Goal: Find specific page/section: Find specific page/section

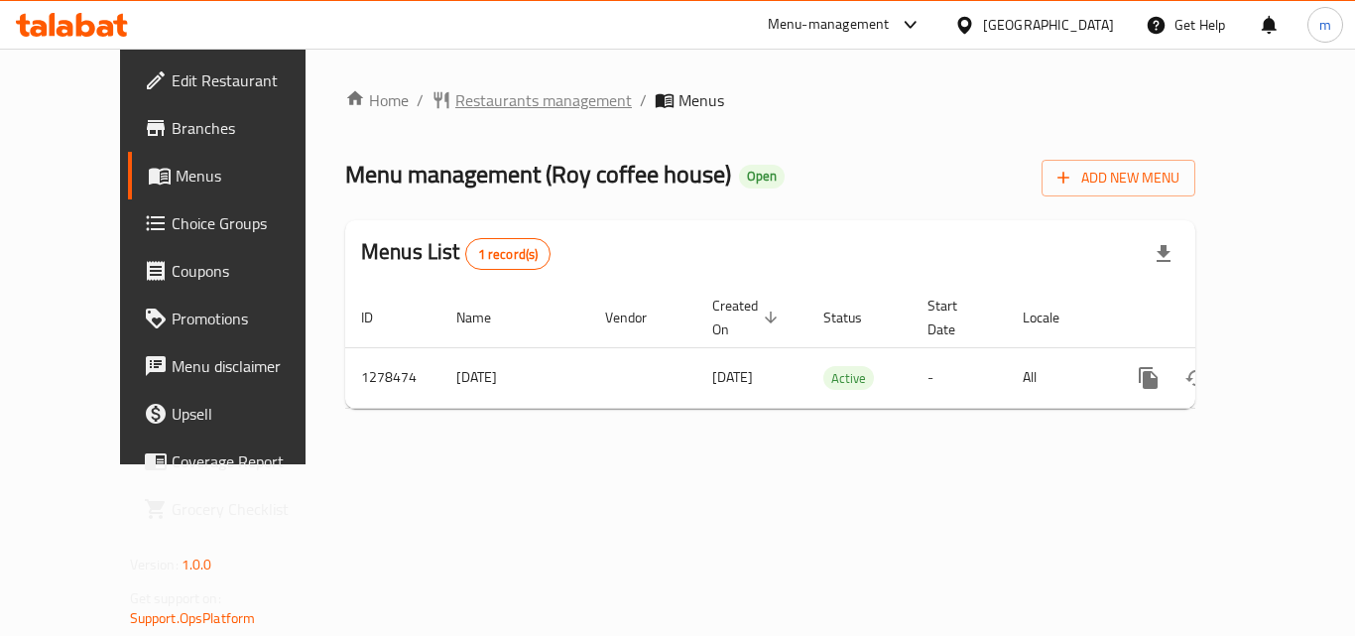
click at [479, 106] on span "Restaurants management" at bounding box center [543, 100] width 177 height 24
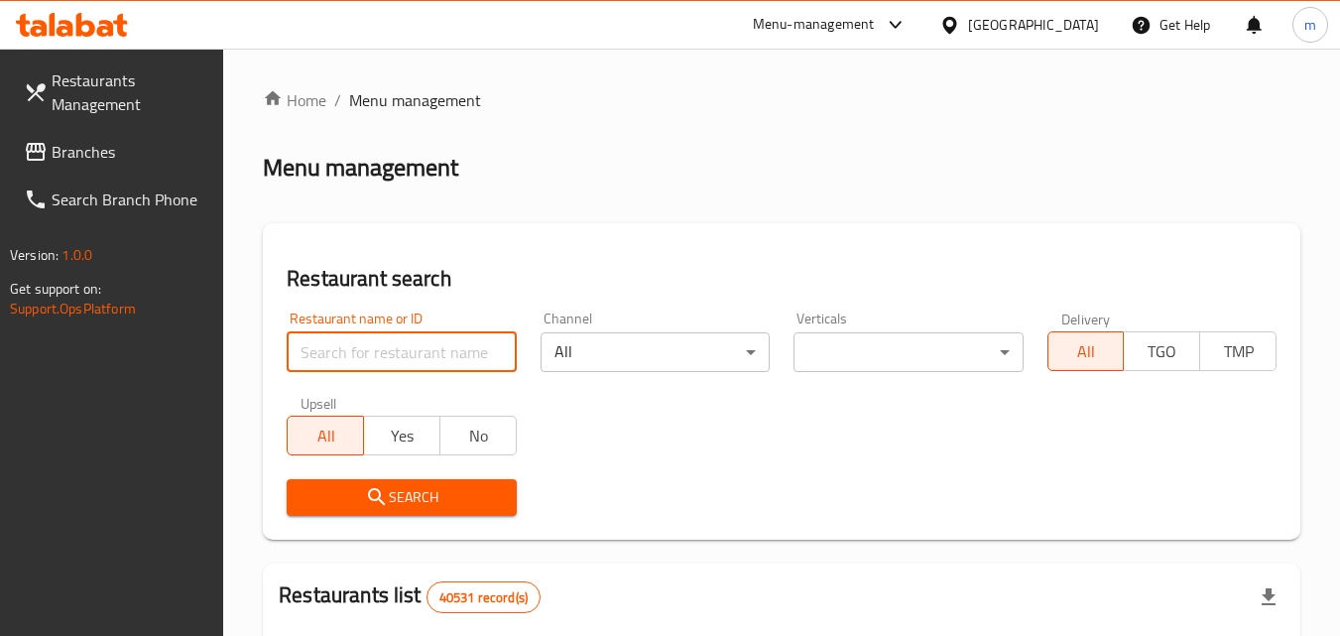
paste input "692938"
type input "692938"
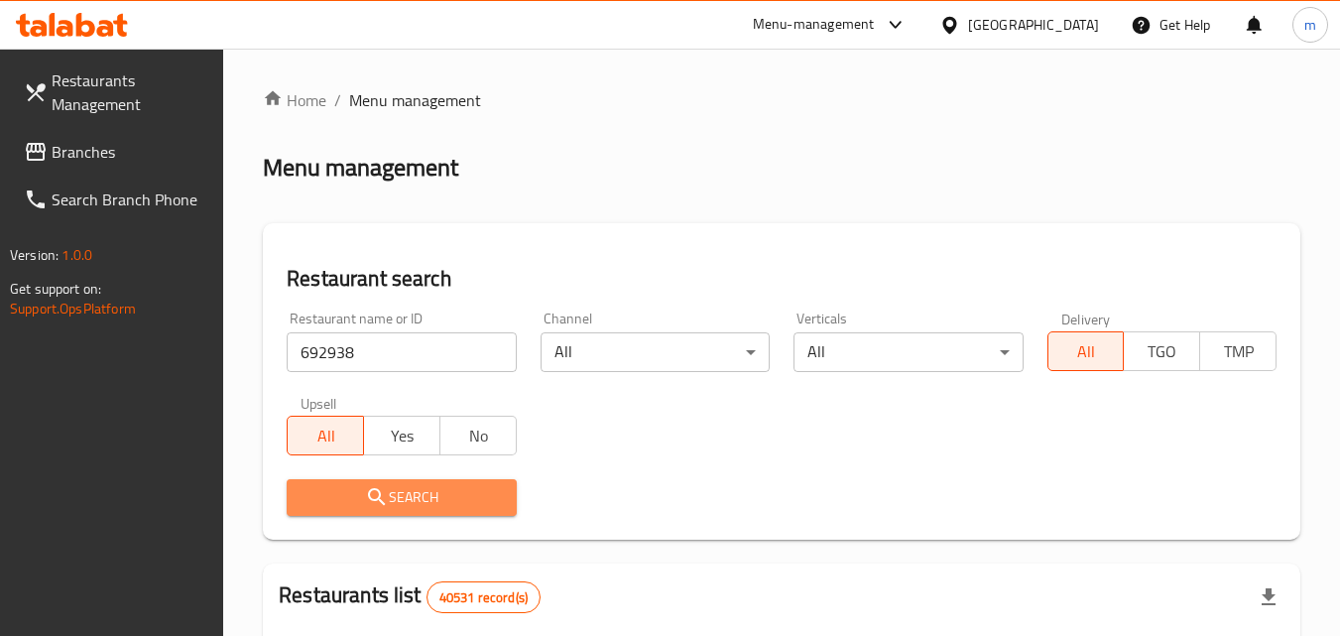
click at [416, 498] on span "Search" at bounding box center [400, 497] width 197 height 25
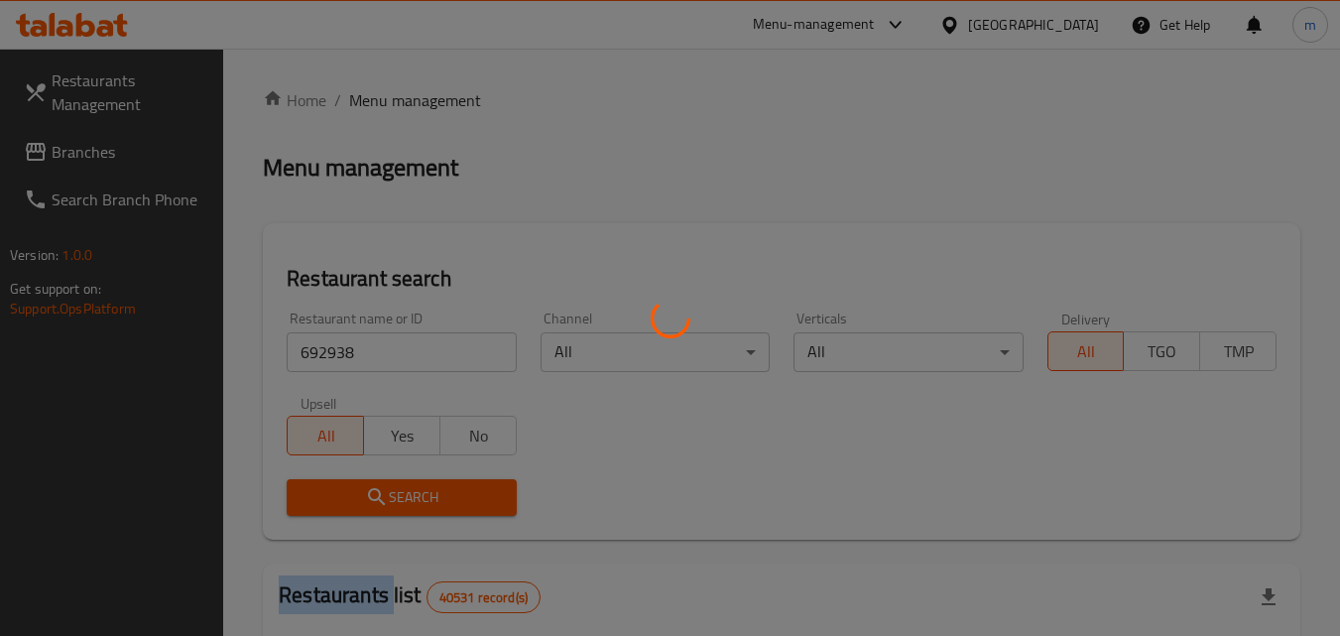
click at [416, 498] on div at bounding box center [670, 318] width 1340 height 636
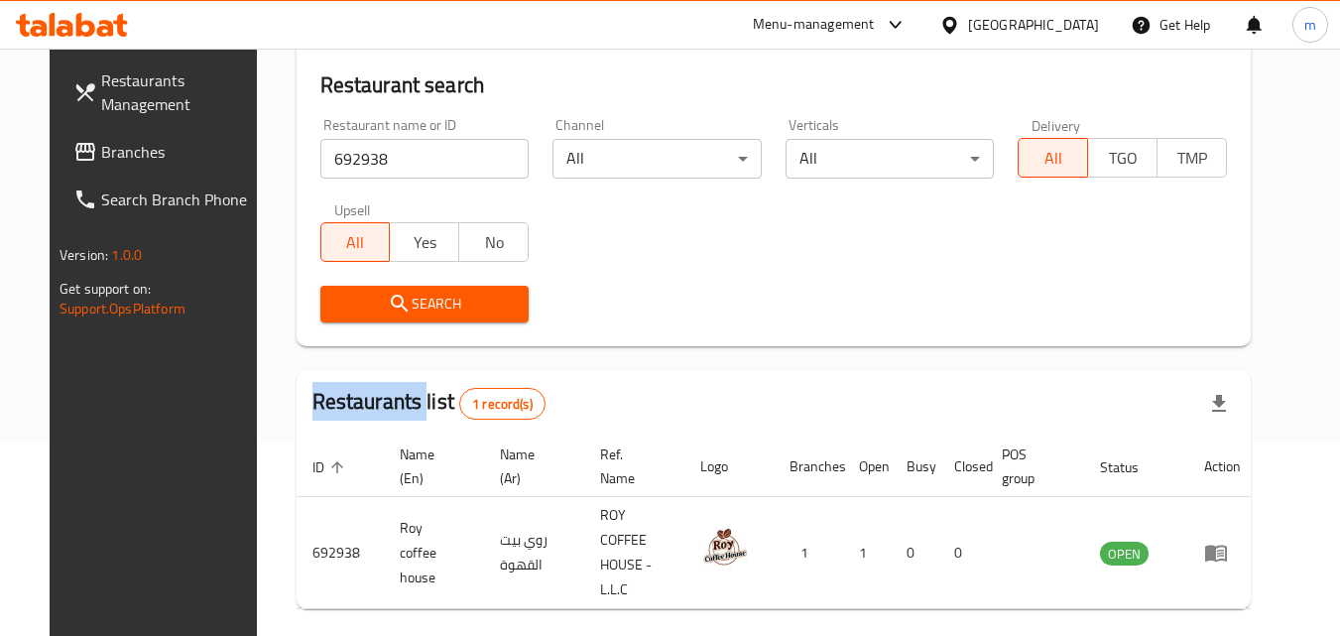
scroll to position [232, 0]
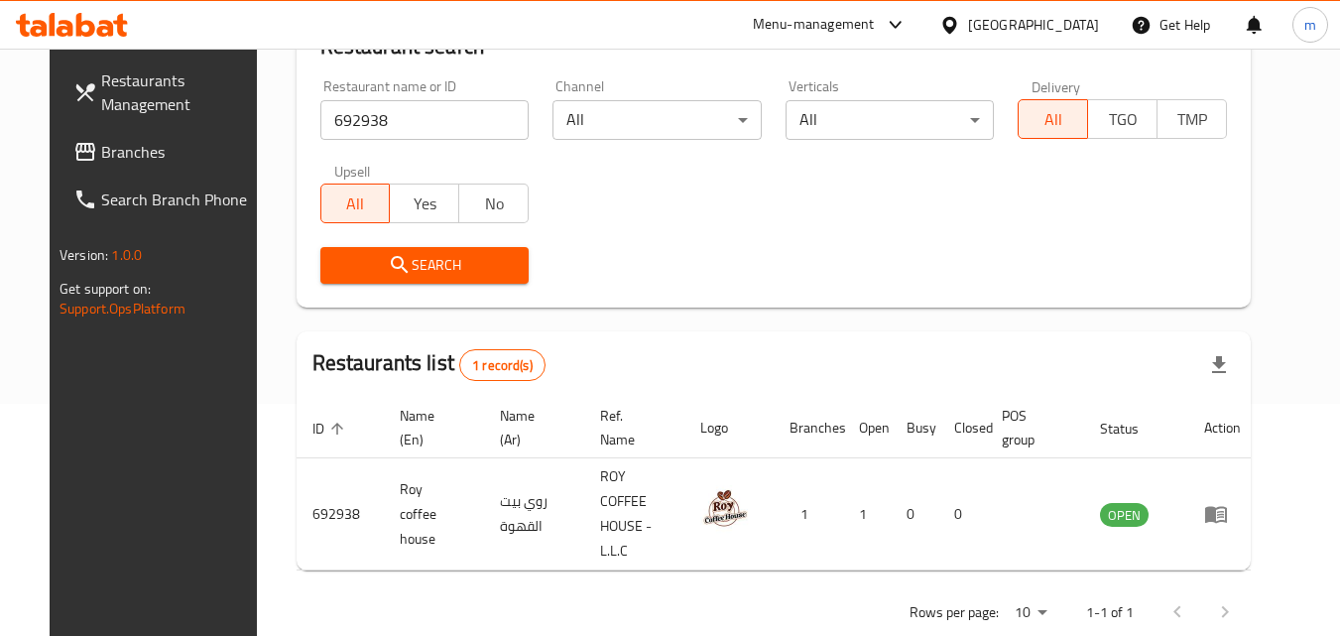
click at [675, 279] on div "Search" at bounding box center [773, 265] width 930 height 60
click at [1019, 9] on div "[GEOGRAPHIC_DATA]" at bounding box center [1018, 25] width 191 height 48
click at [1018, 22] on div "[GEOGRAPHIC_DATA]" at bounding box center [1033, 25] width 131 height 22
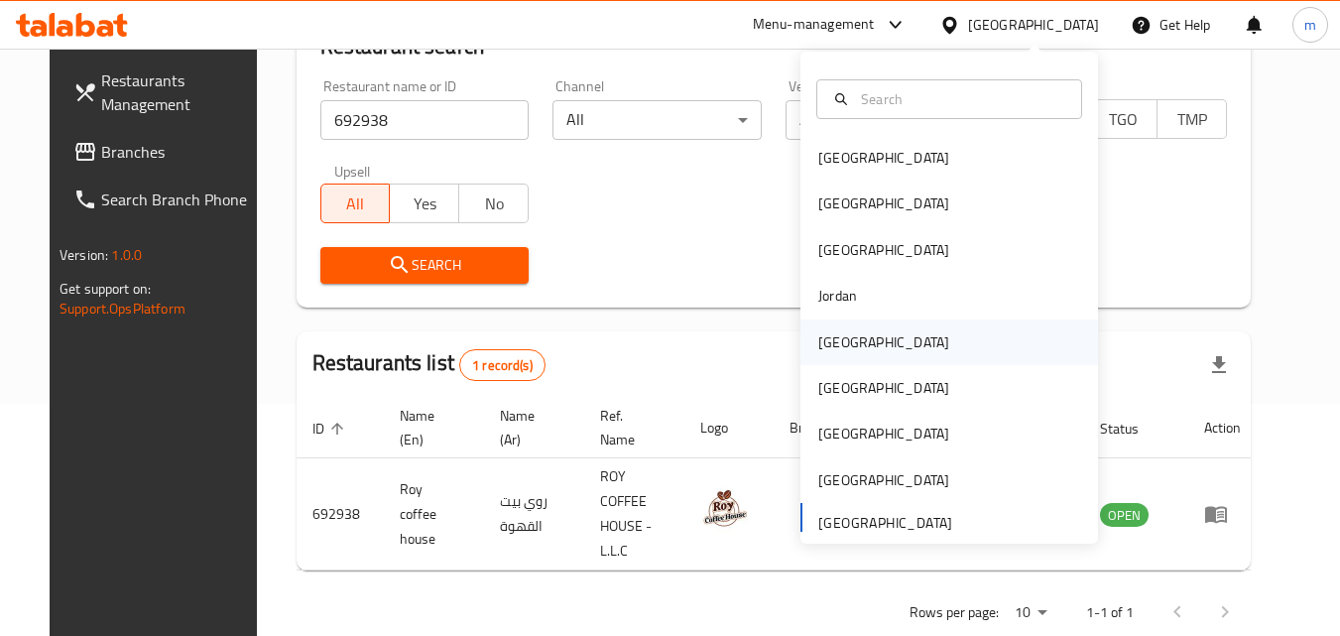
click at [832, 335] on div "[GEOGRAPHIC_DATA]" at bounding box center [883, 342] width 131 height 22
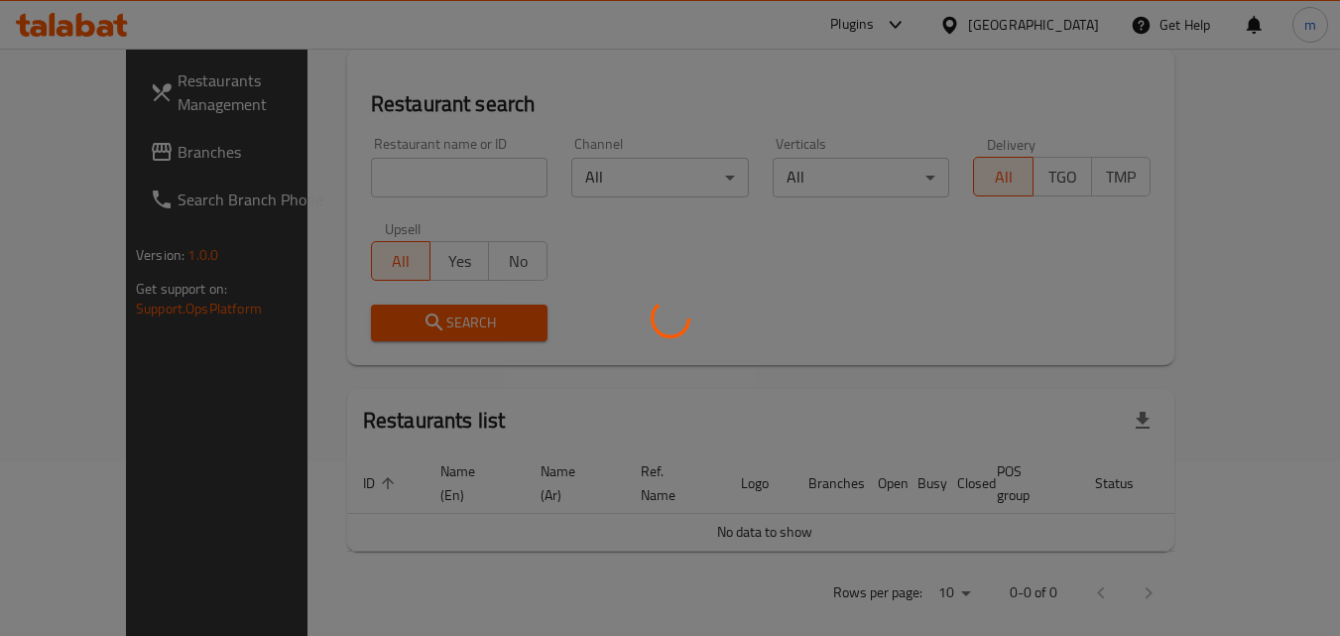
scroll to position [232, 0]
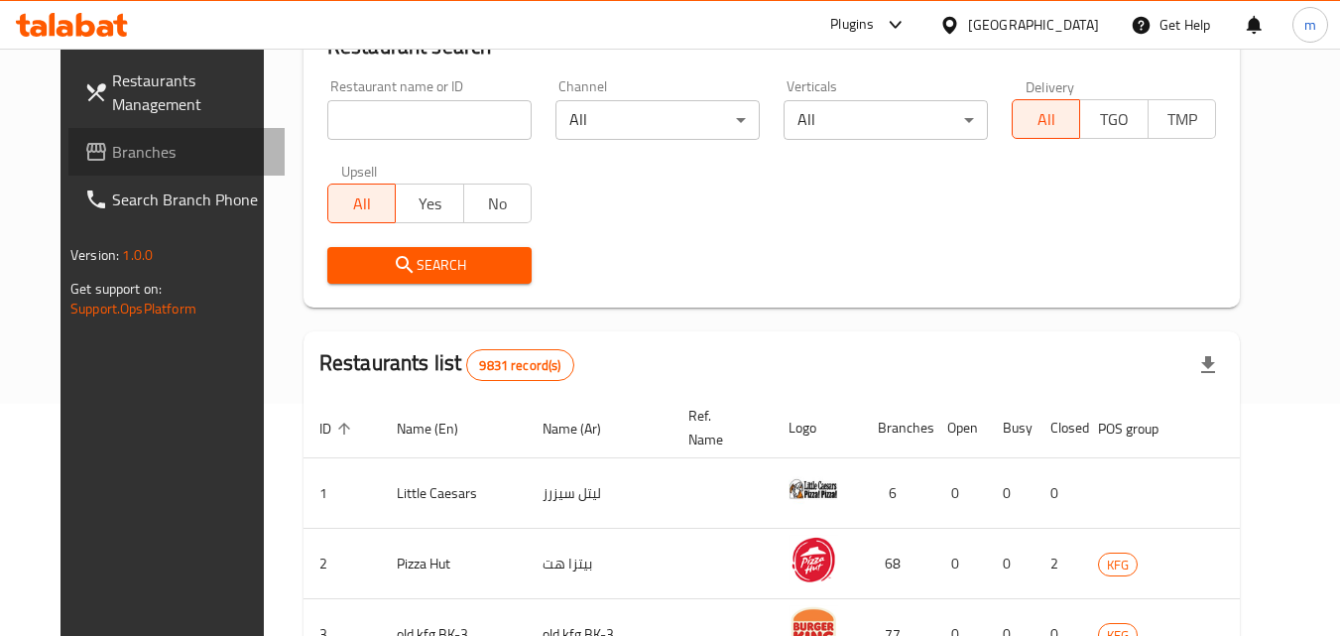
click at [112, 145] on span "Branches" at bounding box center [190, 152] width 157 height 24
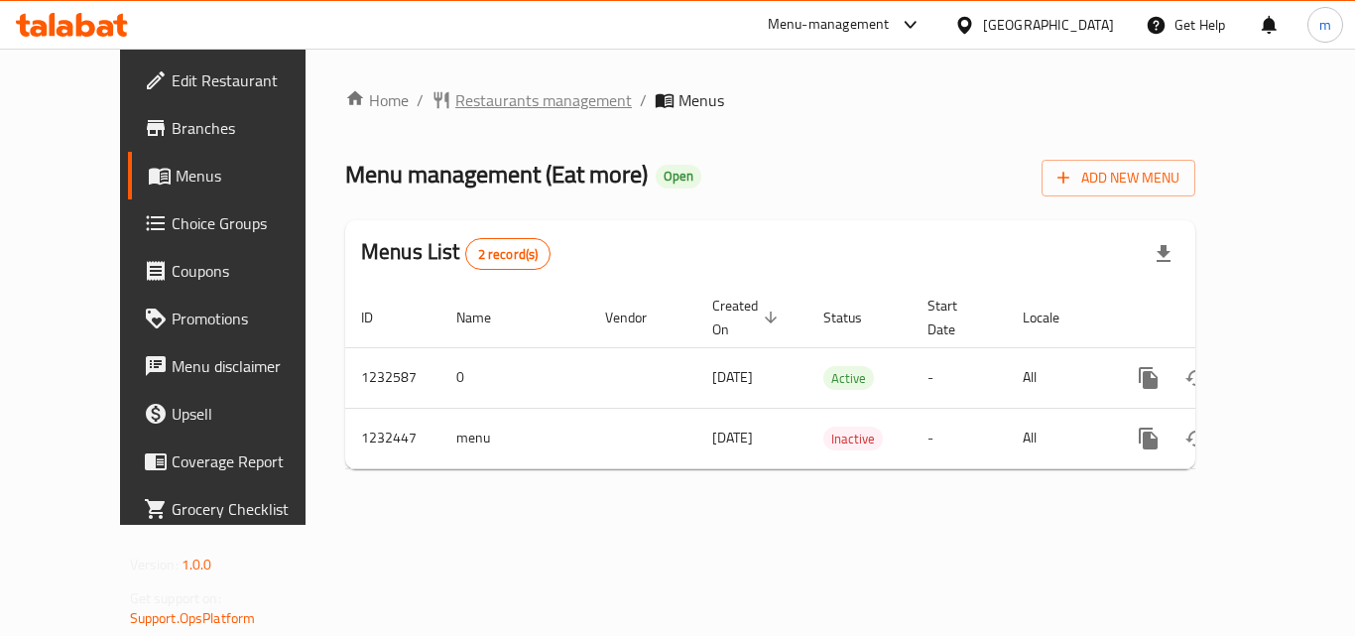
click at [455, 99] on span "Restaurants management" at bounding box center [543, 100] width 177 height 24
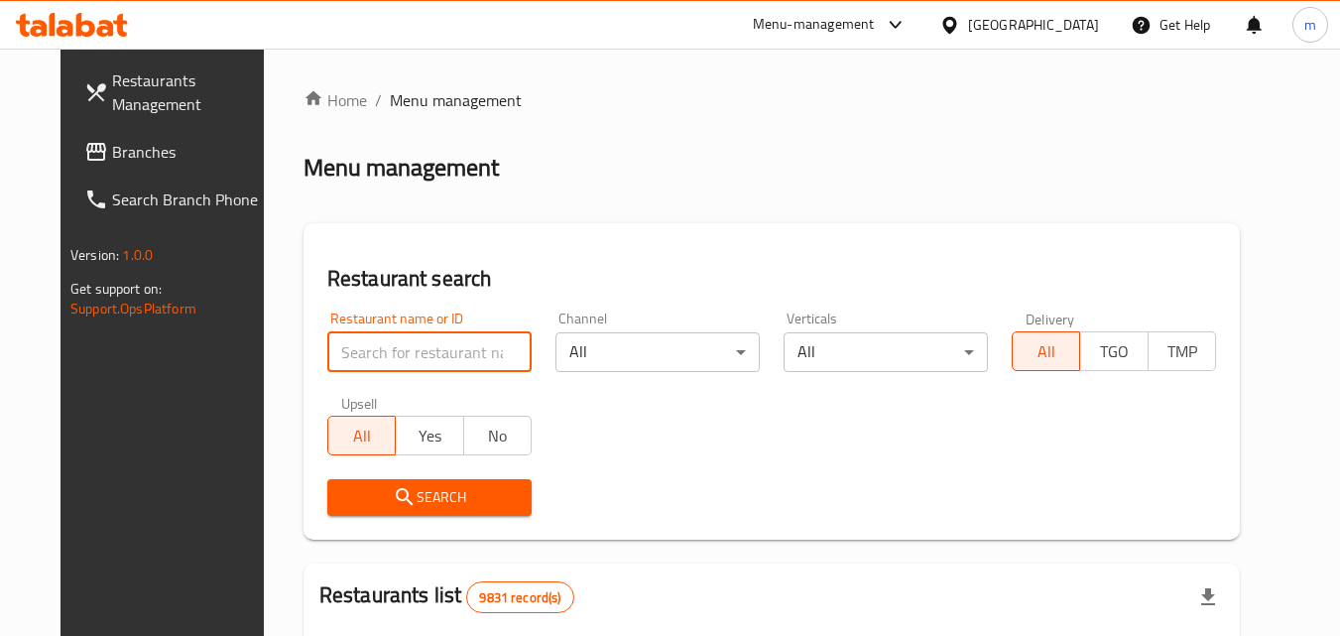
click at [401, 349] on input "search" at bounding box center [429, 352] width 204 height 40
paste input "677782"
type input "677782"
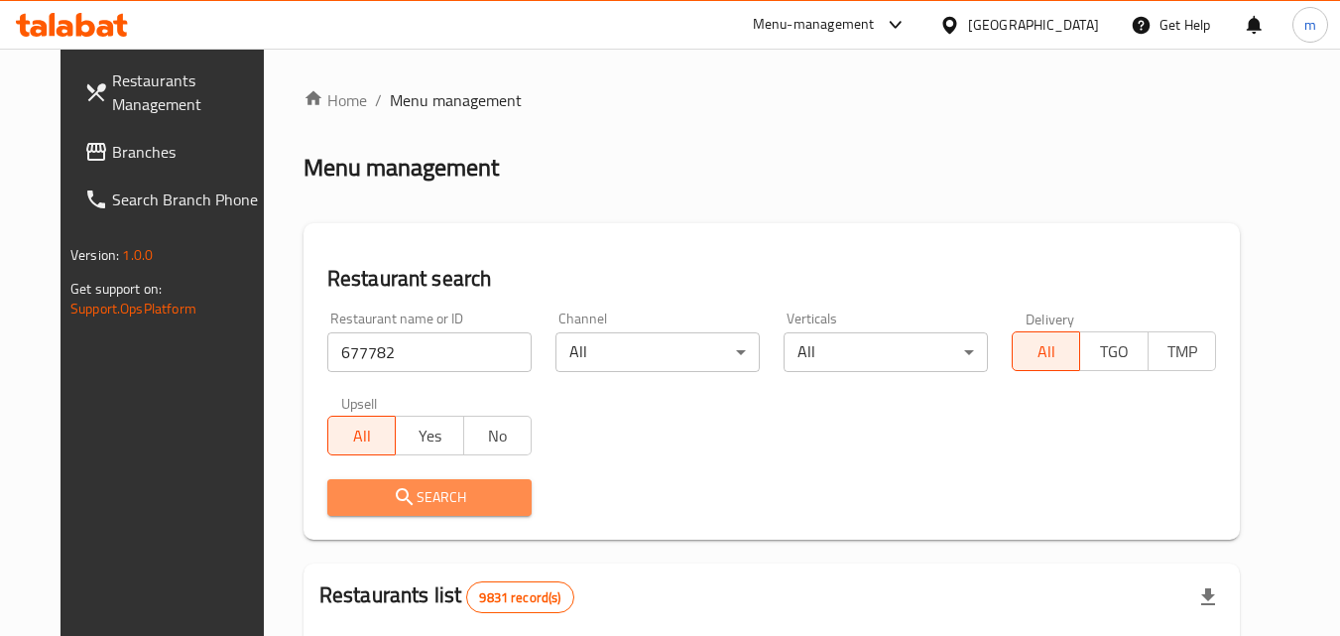
click at [423, 488] on span "Search" at bounding box center [429, 497] width 173 height 25
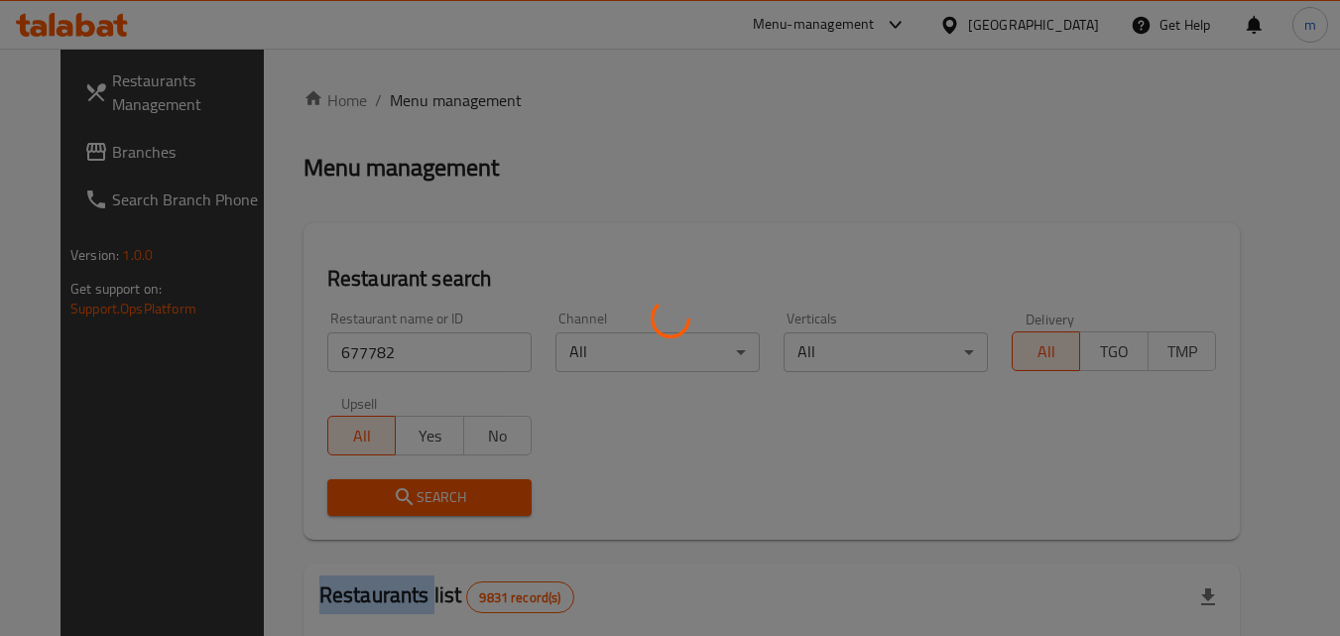
click at [423, 489] on div at bounding box center [670, 318] width 1340 height 636
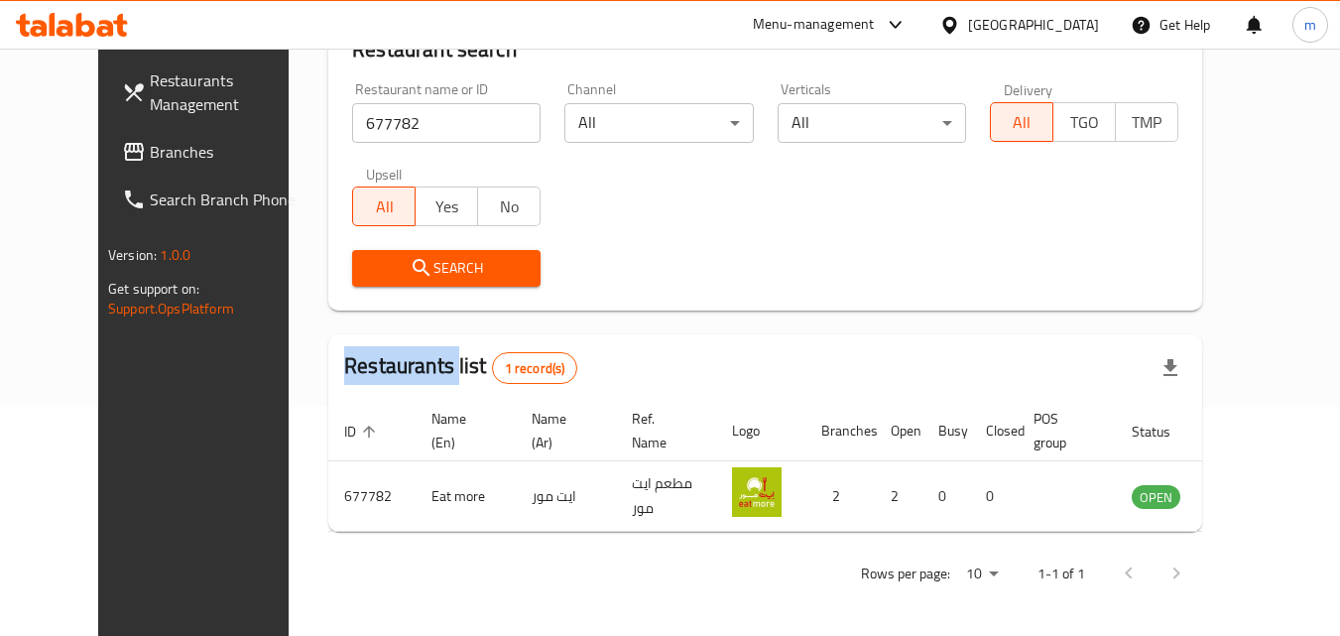
scroll to position [232, 0]
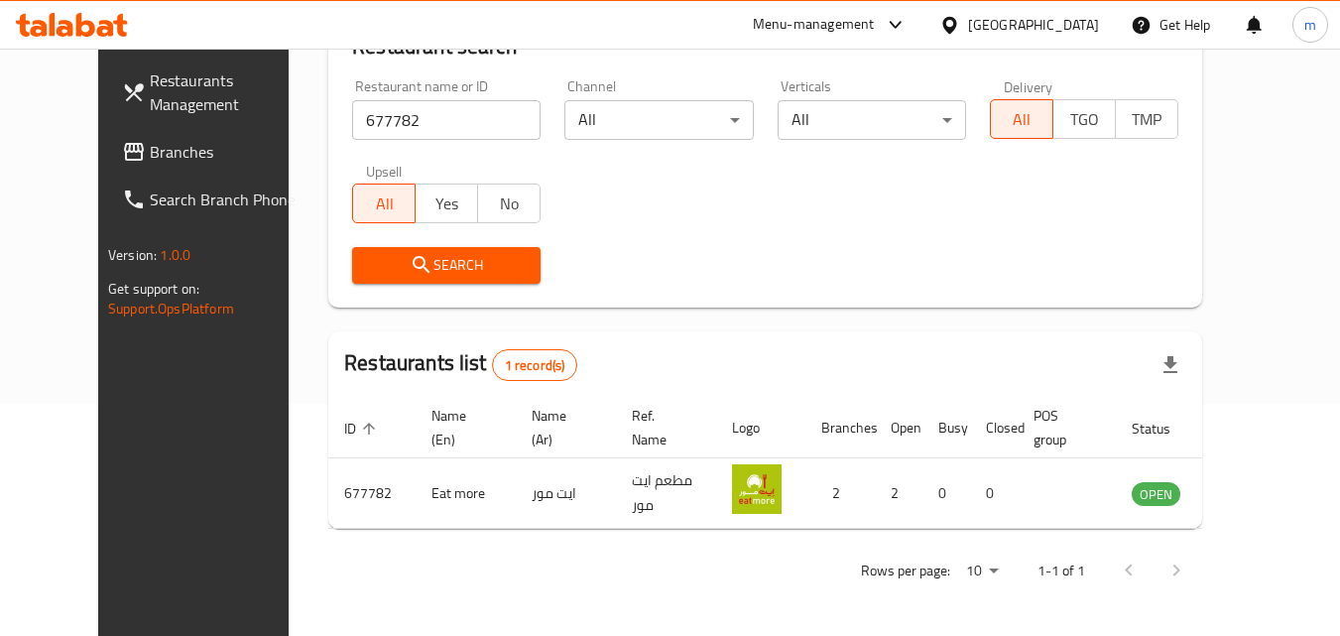
click at [1070, 26] on div "[GEOGRAPHIC_DATA]" at bounding box center [1033, 25] width 131 height 22
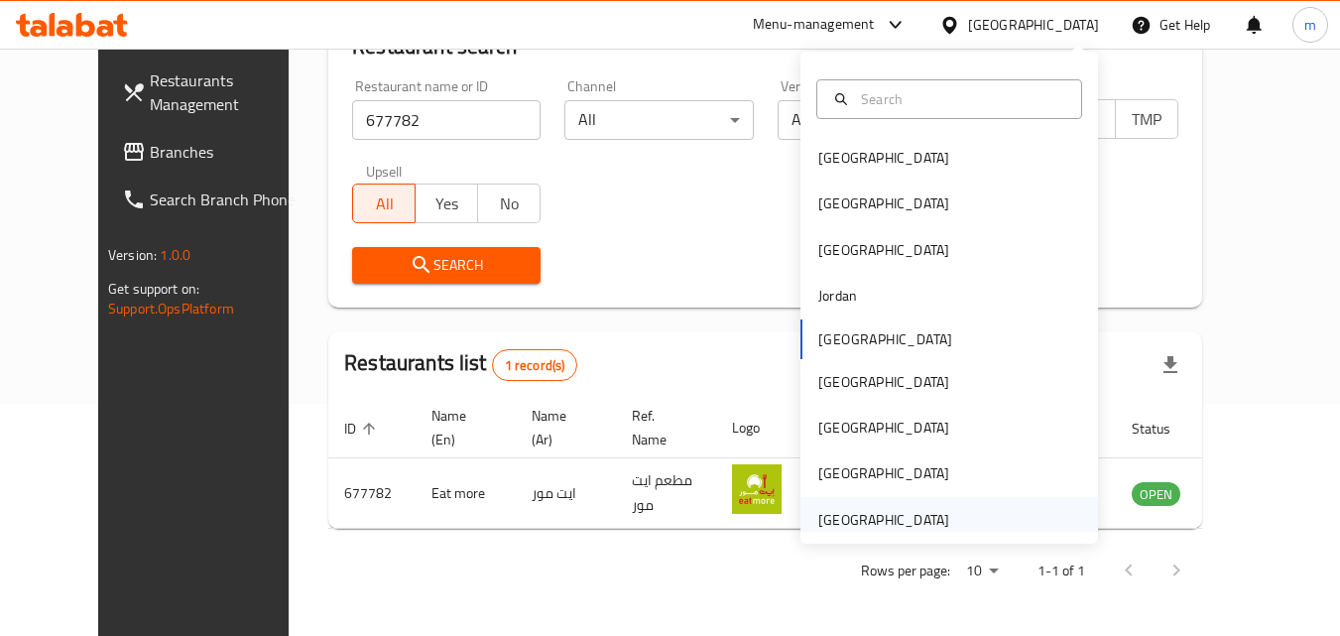
click at [851, 517] on div "[GEOGRAPHIC_DATA]" at bounding box center [883, 520] width 131 height 22
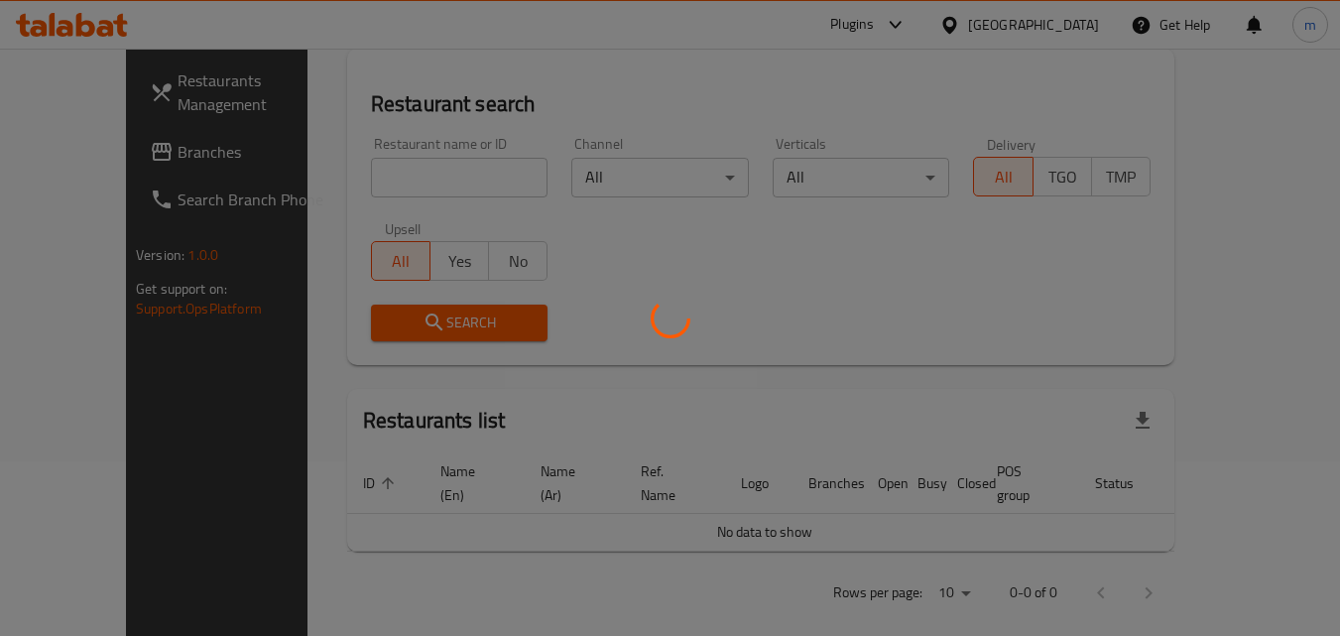
scroll to position [232, 0]
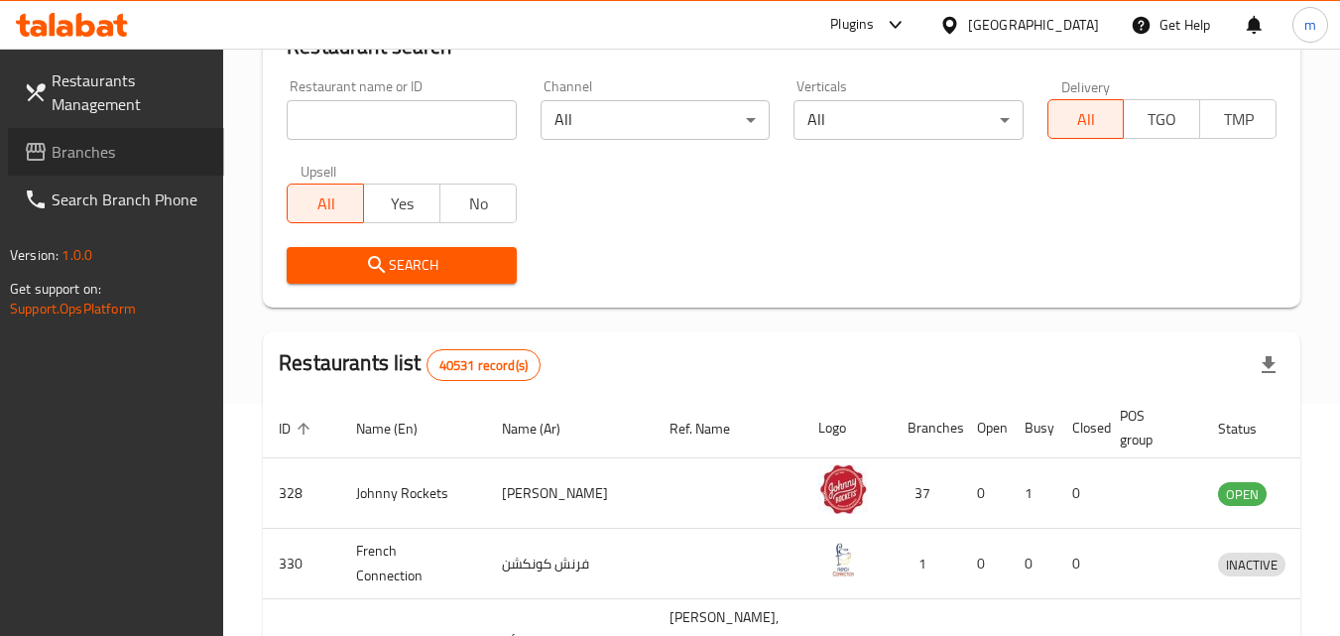
click at [60, 136] on link "Branches" at bounding box center [116, 152] width 216 height 48
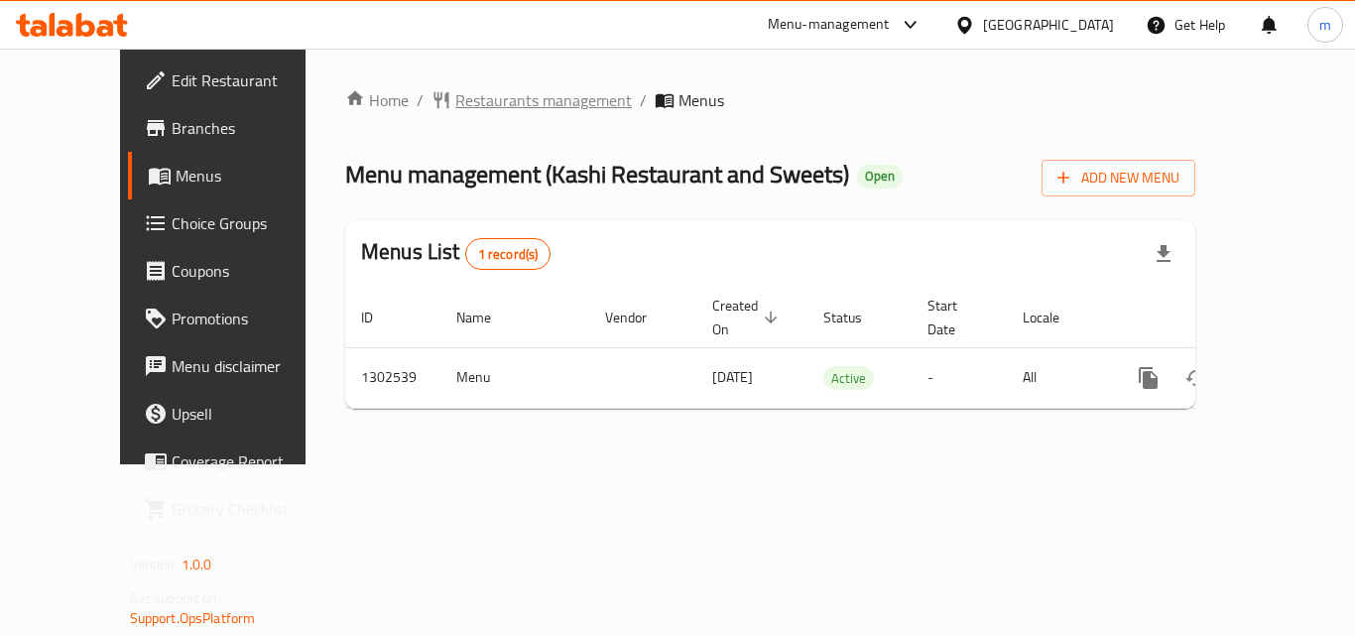
click at [464, 102] on span "Restaurants management" at bounding box center [543, 100] width 177 height 24
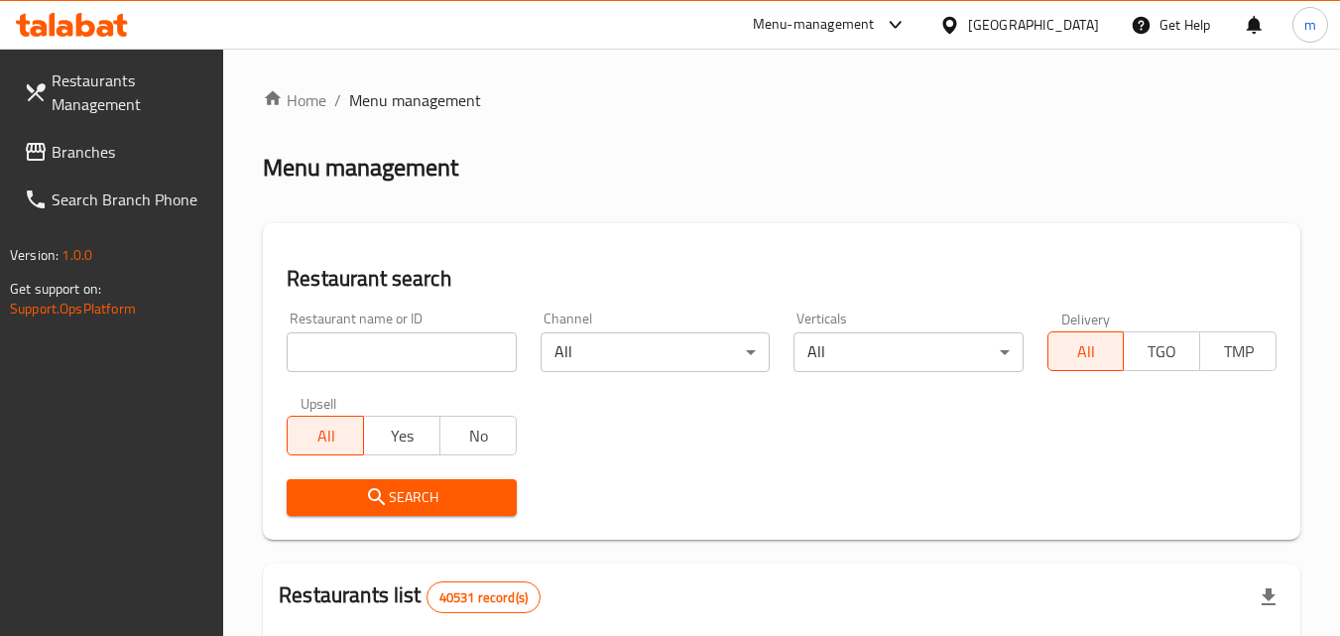
click at [369, 343] on input "search" at bounding box center [401, 352] width 229 height 40
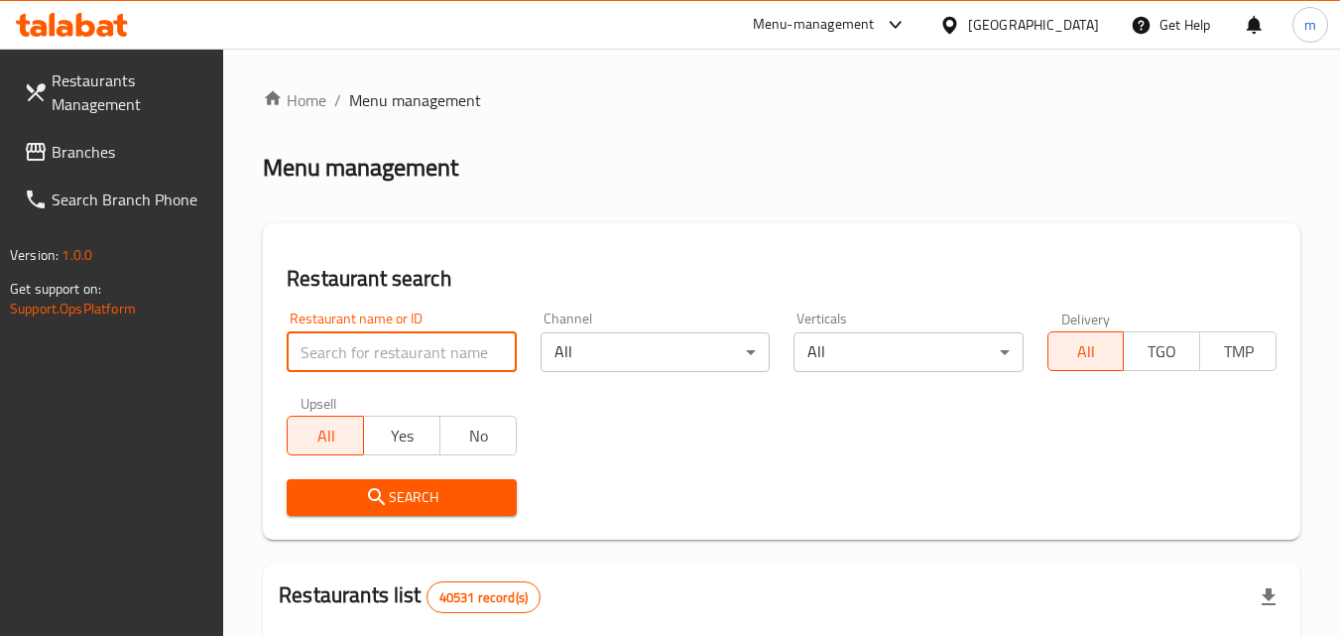
paste input "702449"
type input "702449"
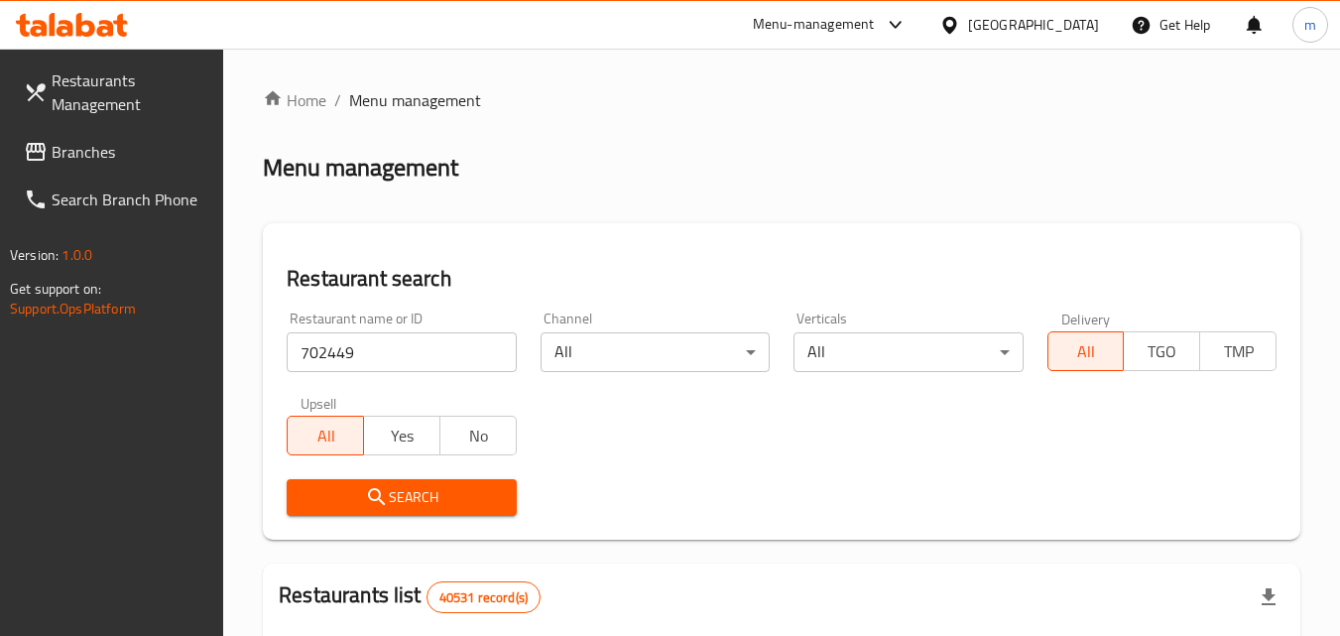
click at [409, 496] on span "Search" at bounding box center [400, 497] width 197 height 25
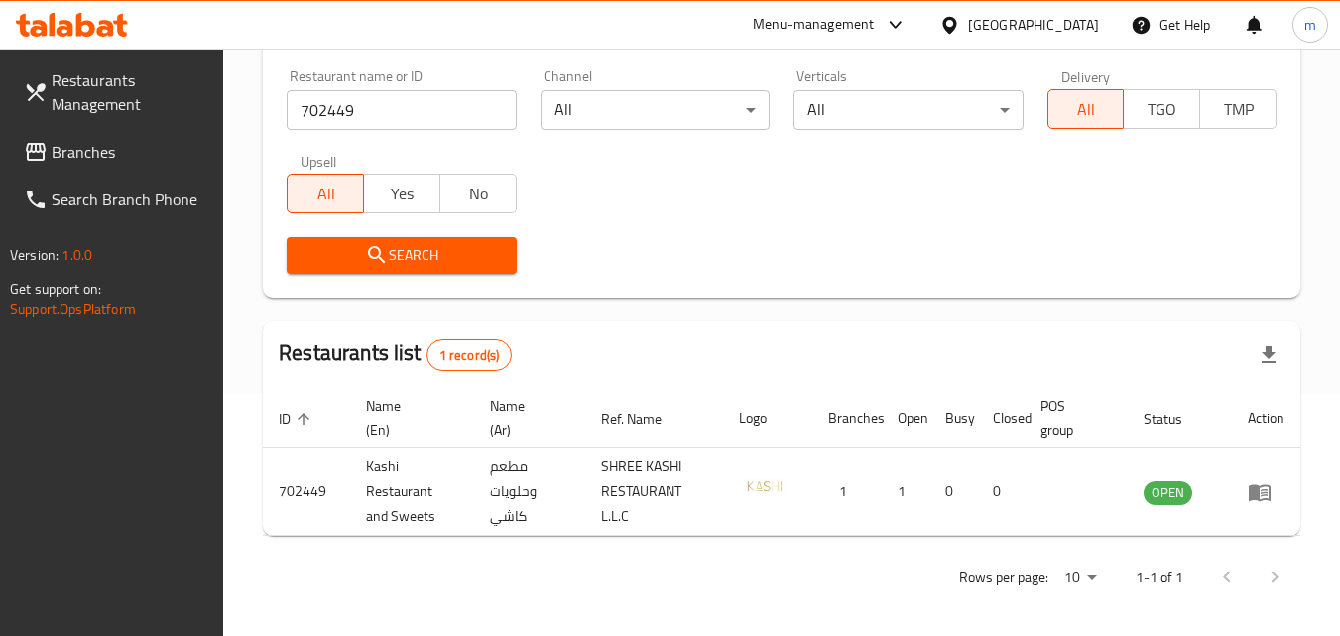
scroll to position [249, 0]
